Goal: Task Accomplishment & Management: Use online tool/utility

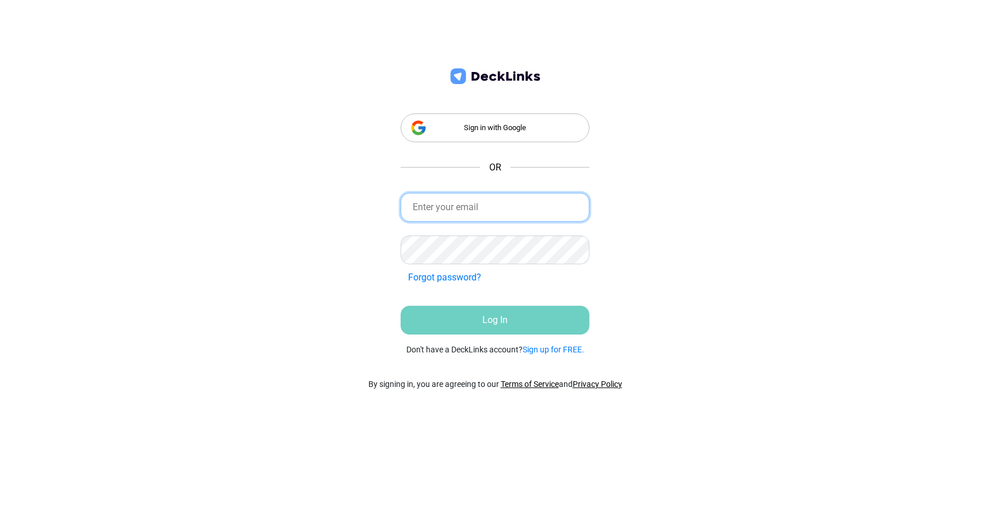
type input "r"
click at [676, 251] on div "Sign in with Google OR Incorrect Credentials Forgot password? Incorrect Credent…" at bounding box center [495, 262] width 990 height 524
click at [471, 210] on input "email" at bounding box center [495, 207] width 189 height 29
type input "[EMAIL_ADDRESS][DOMAIN_NAME]"
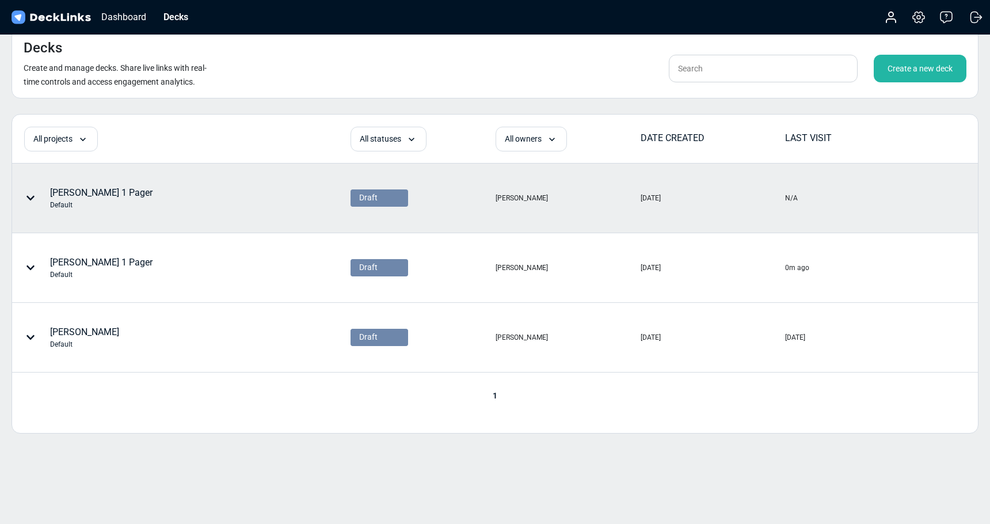
click at [238, 202] on div "[PERSON_NAME] 1 Pager Default" at bounding box center [139, 198] width 253 height 35
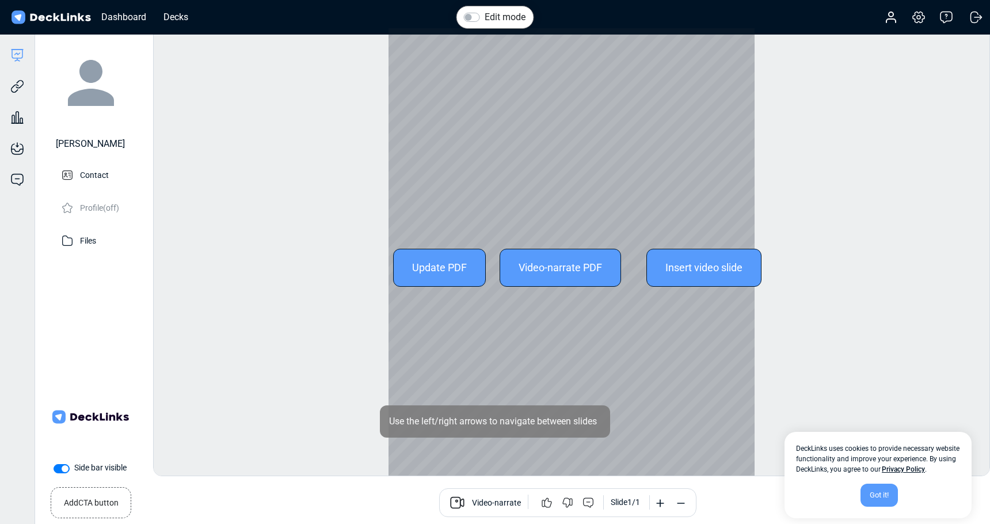
click at [449, 263] on div "Update PDF" at bounding box center [439, 268] width 93 height 38
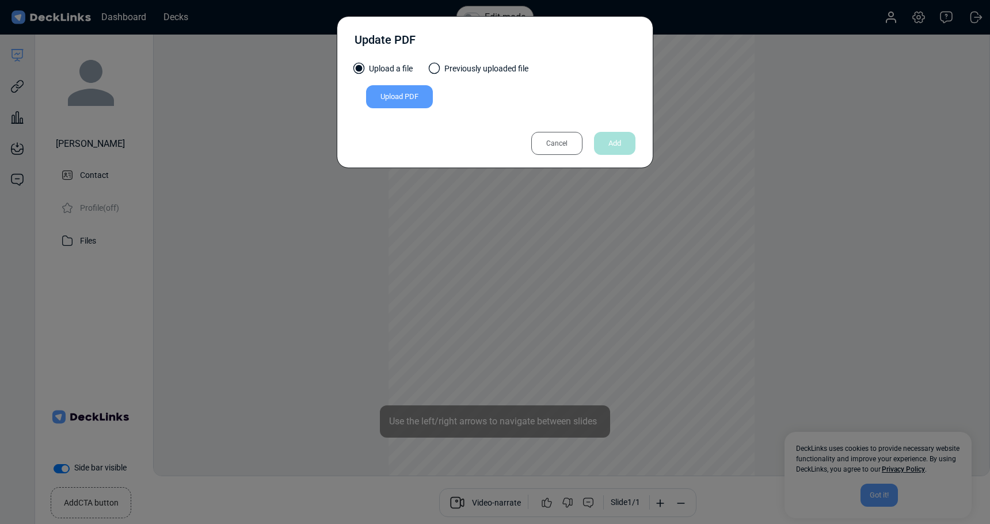
click at [570, 147] on div "Cancel" at bounding box center [556, 143] width 51 height 23
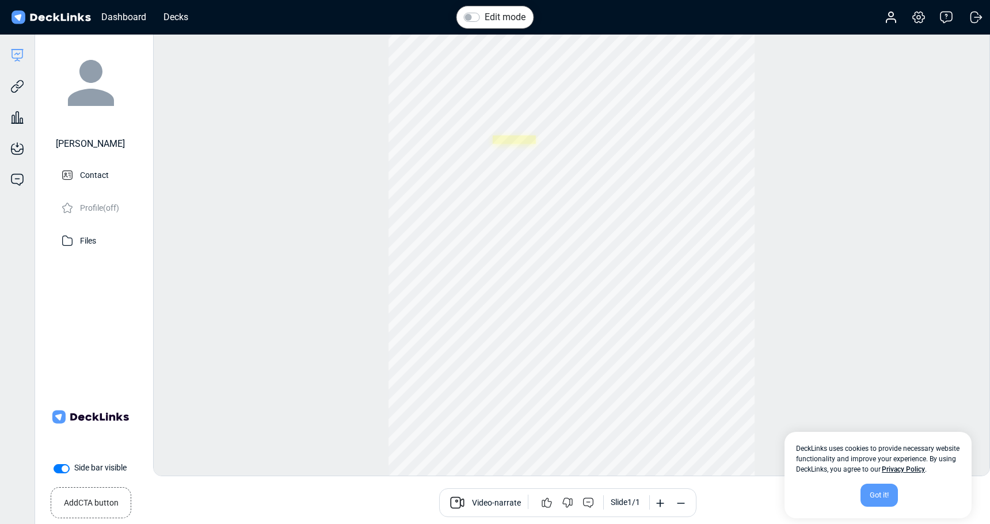
click at [495, 140] on div at bounding box center [572, 265] width 366 height 474
